Goal: Task Accomplishment & Management: Complete application form

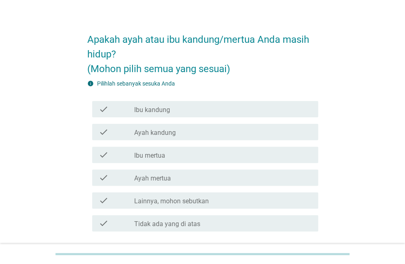
scroll to position [21, 0]
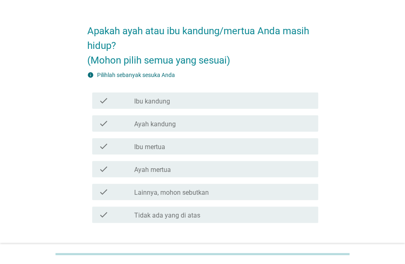
click at [95, 105] on div "check check_box_outline_blank Ibu kandung" at bounding box center [205, 101] width 226 height 16
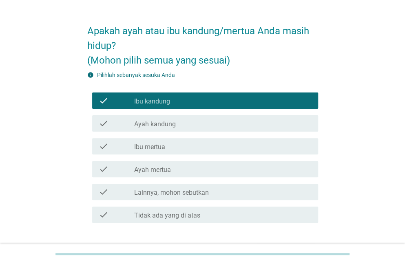
click at [97, 127] on div "check check_box_outline_blank Ayah kandung" at bounding box center [205, 123] width 226 height 16
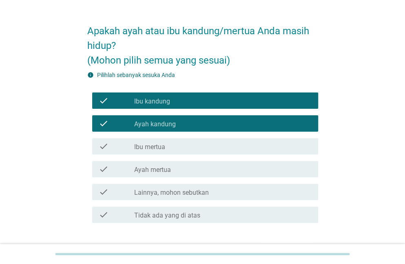
click at [99, 146] on icon "check" at bounding box center [104, 146] width 10 height 10
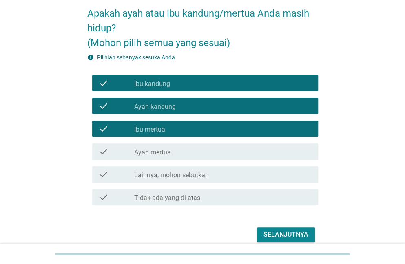
scroll to position [42, 0]
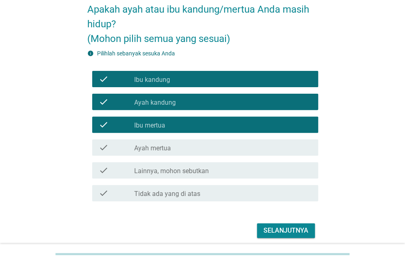
click at [103, 150] on icon "check" at bounding box center [104, 148] width 10 height 10
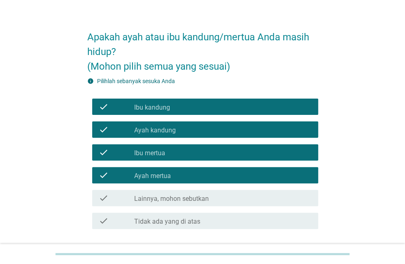
scroll to position [75, 0]
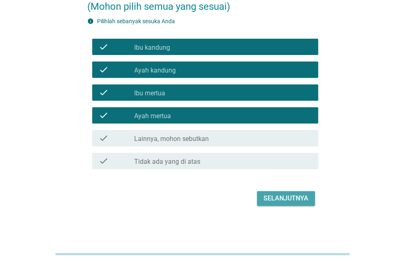
click at [267, 202] on div "Selanjutnya" at bounding box center [285, 199] width 45 height 10
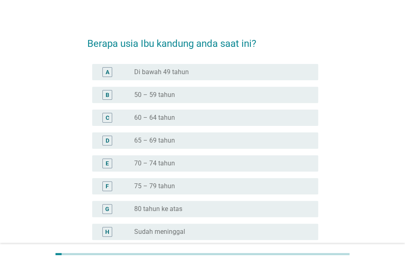
scroll to position [10, 0]
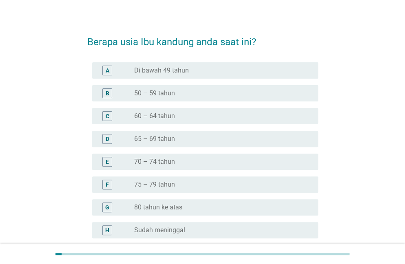
click at [107, 139] on div "D" at bounding box center [108, 139] width 4 height 9
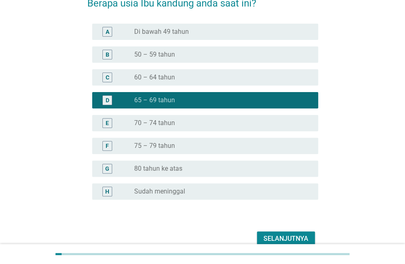
scroll to position [89, 0]
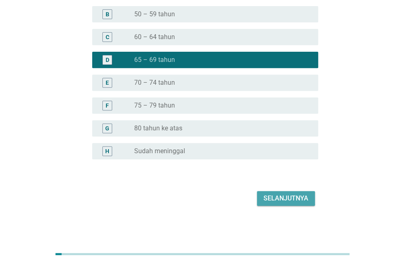
click at [267, 199] on div "Selanjutnya" at bounding box center [285, 199] width 45 height 10
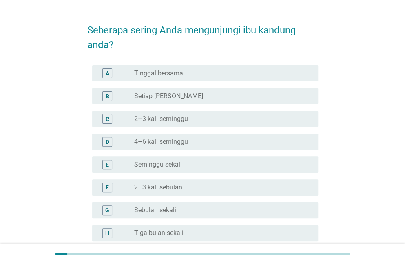
scroll to position [23, 0]
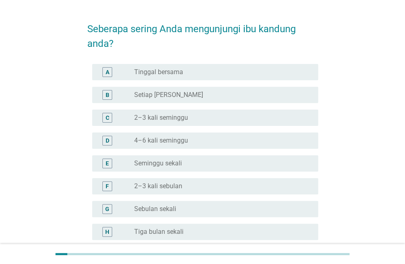
click at [108, 73] on div "A" at bounding box center [108, 72] width 4 height 9
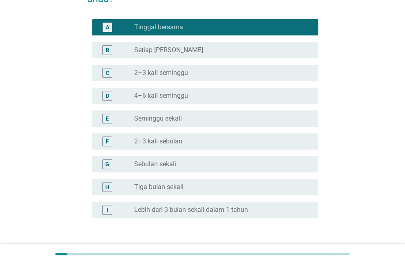
scroll to position [126, 0]
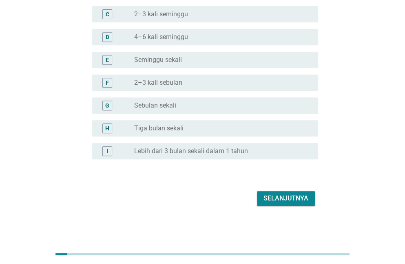
click at [268, 203] on button "Selanjutnya" at bounding box center [286, 198] width 58 height 15
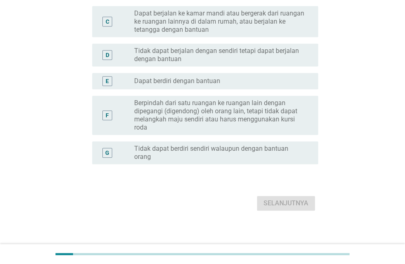
scroll to position [0, 0]
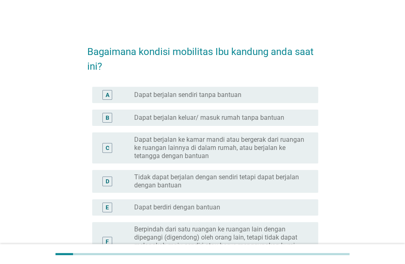
click at [104, 99] on div "A" at bounding box center [107, 95] width 10 height 10
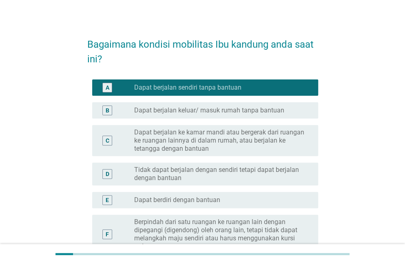
scroll to position [7, 0]
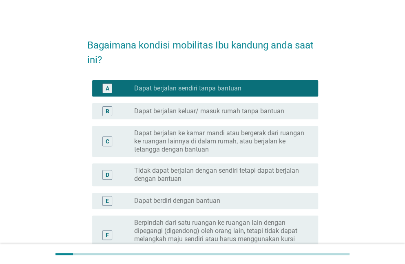
click at [101, 110] on div "B" at bounding box center [108, 111] width 18 height 10
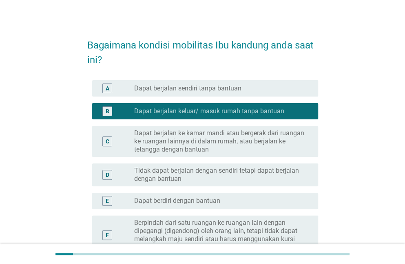
click at [105, 93] on div "A radio_button_unchecked Dapat berjalan sendiri tanpa bantuan" at bounding box center [205, 88] width 226 height 16
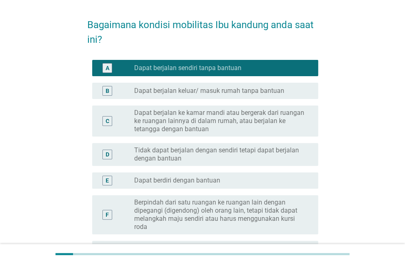
scroll to position [131, 0]
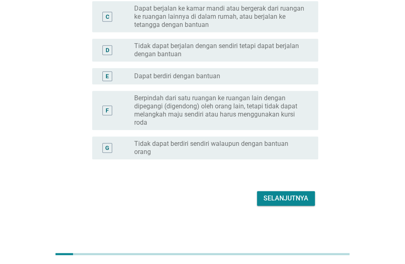
click at [267, 203] on div "Selanjutnya" at bounding box center [285, 199] width 45 height 10
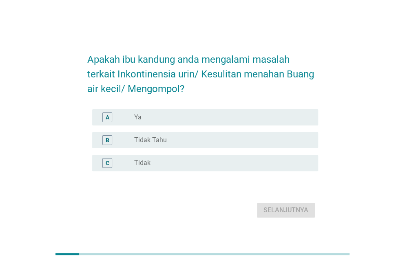
click at [103, 139] on div "B" at bounding box center [107, 140] width 10 height 10
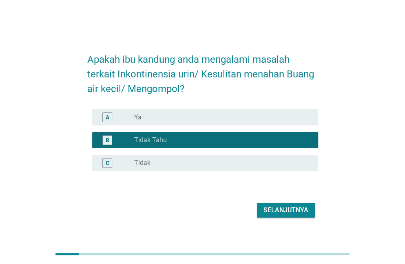
click at [107, 163] on div "C" at bounding box center [108, 163] width 4 height 9
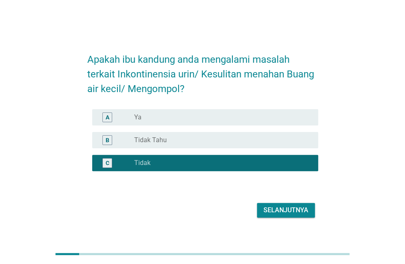
click at [271, 214] on div "Selanjutnya" at bounding box center [285, 210] width 45 height 10
